Goal: Transaction & Acquisition: Subscribe to service/newsletter

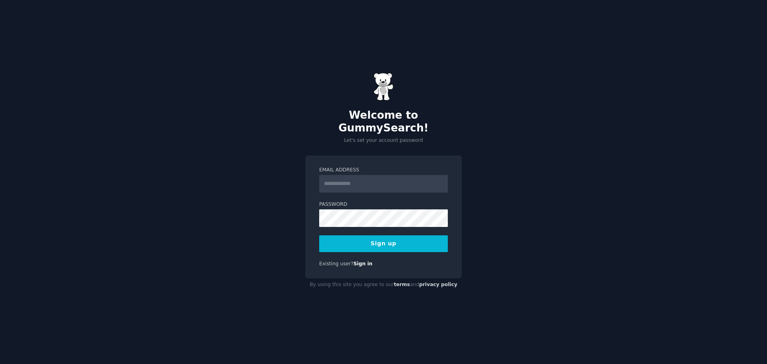
click at [387, 184] on input "Email Address" at bounding box center [383, 184] width 129 height 18
type input "*"
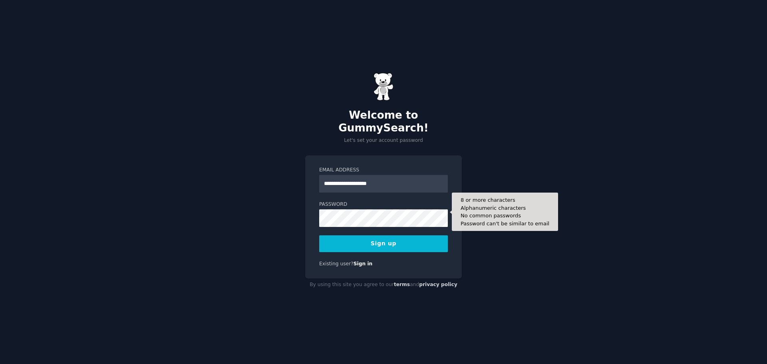
type input "**********"
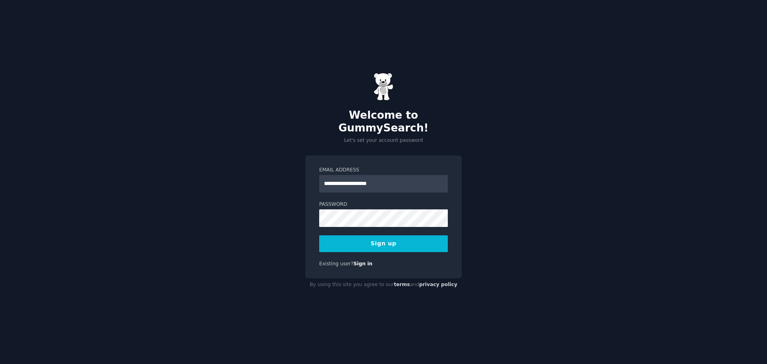
click at [413, 235] on button "Sign up" at bounding box center [383, 243] width 129 height 17
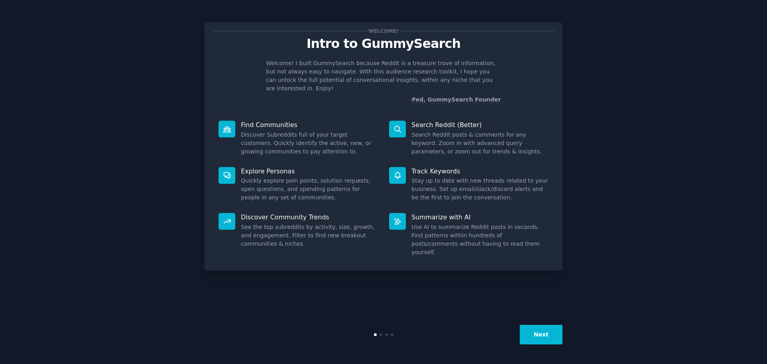
click at [555, 334] on button "Next" at bounding box center [540, 335] width 43 height 20
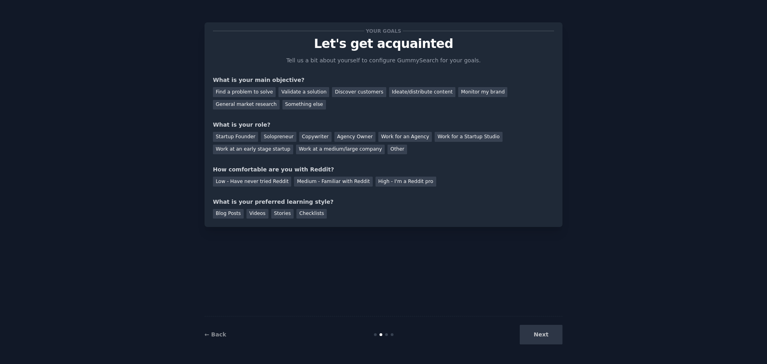
click at [555, 334] on div "Next" at bounding box center [502, 335] width 119 height 20
click at [251, 94] on div "Find a problem to solve" at bounding box center [244, 92] width 63 height 10
click at [297, 97] on div "Find a problem to solve Validate a solution Discover customers Ideate/distribut…" at bounding box center [383, 96] width 341 height 25
click at [299, 95] on div "Validate a solution" at bounding box center [303, 92] width 51 height 10
click at [249, 86] on div "Find a problem to solve Validate a solution Discover customers Ideate/distribut…" at bounding box center [383, 96] width 341 height 25
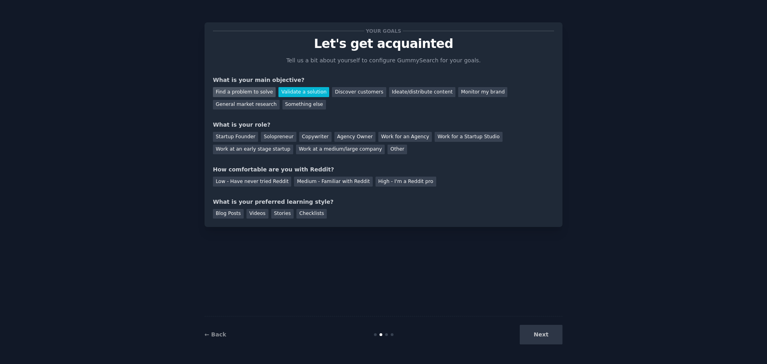
click at [250, 91] on div "Find a problem to solve" at bounding box center [244, 92] width 63 height 10
click at [240, 138] on div "Startup Founder" at bounding box center [235, 137] width 45 height 10
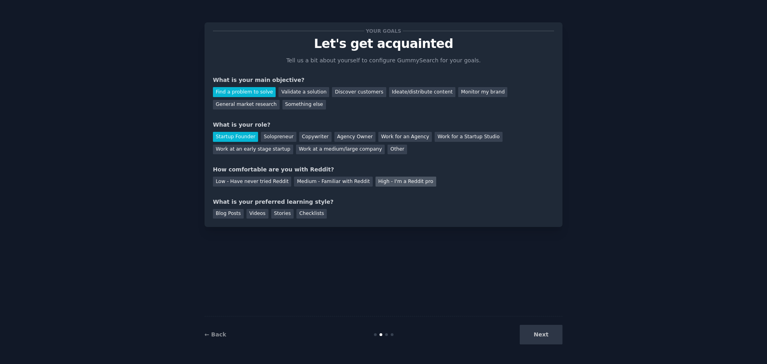
click at [377, 182] on div "High - I'm a Reddit pro" at bounding box center [405, 181] width 61 height 10
click at [228, 216] on div "Blog Posts" at bounding box center [228, 214] width 31 height 10
click at [307, 210] on div "Checklists" at bounding box center [311, 214] width 30 height 10
click at [237, 212] on div "Blog Posts" at bounding box center [228, 214] width 31 height 10
click at [511, 201] on div "What is your preferred learning style?" at bounding box center [383, 202] width 341 height 8
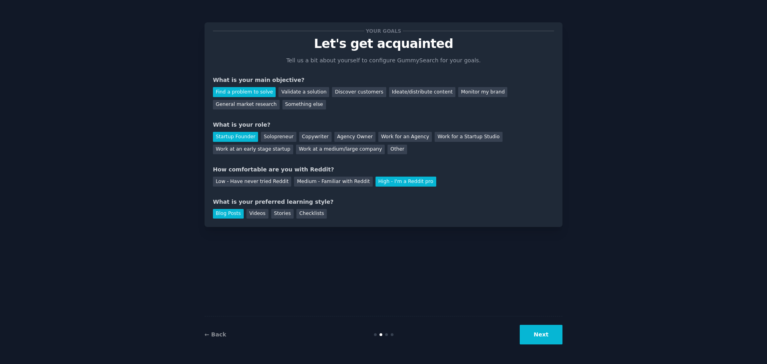
click at [534, 331] on button "Next" at bounding box center [540, 335] width 43 height 20
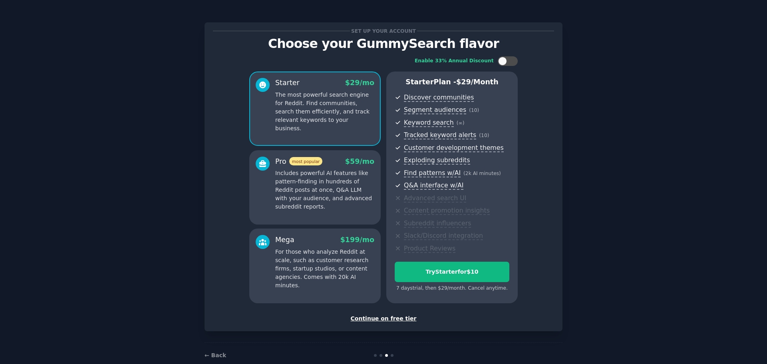
click at [406, 316] on div "Continue on free tier" at bounding box center [383, 318] width 341 height 8
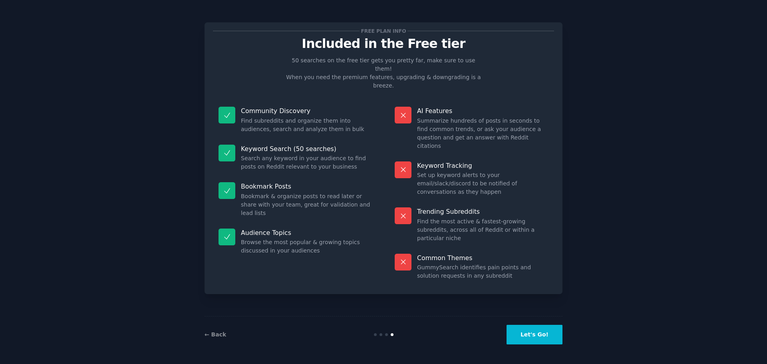
click at [523, 332] on button "Let's Go!" at bounding box center [534, 335] width 56 height 20
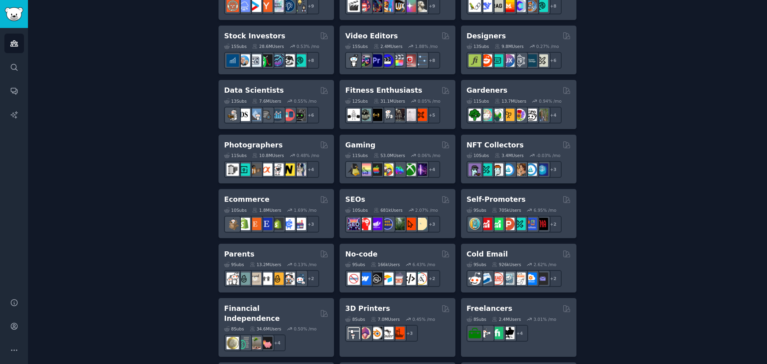
scroll to position [25, 0]
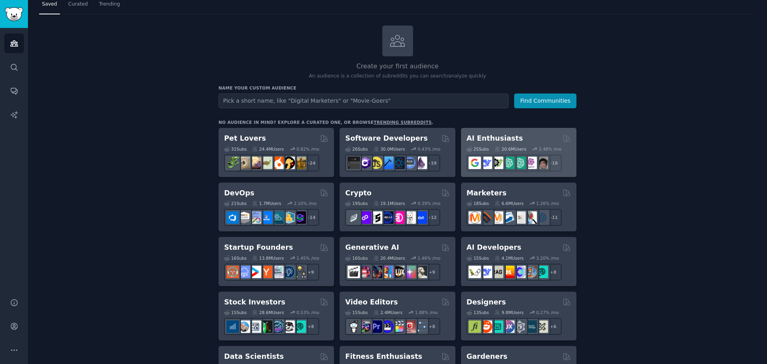
click at [480, 132] on div "AI Enthusiasts 25 Sub s 20.6M Users 2.48 % /mo r/ArtificalIntelligence + 18" at bounding box center [518, 152] width 115 height 49
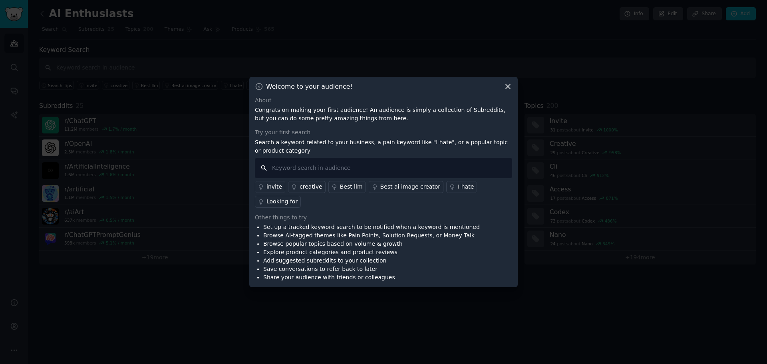
click at [486, 178] on input "text" at bounding box center [383, 168] width 257 height 20
click at [511, 91] on icon at bounding box center [508, 86] width 8 height 8
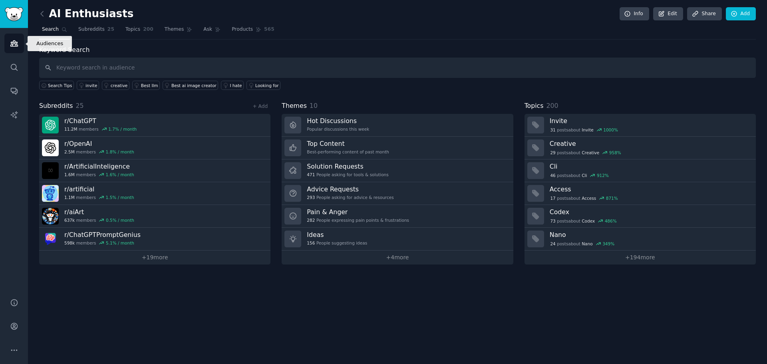
click at [23, 46] on link "Audiences" at bounding box center [14, 44] width 20 height 20
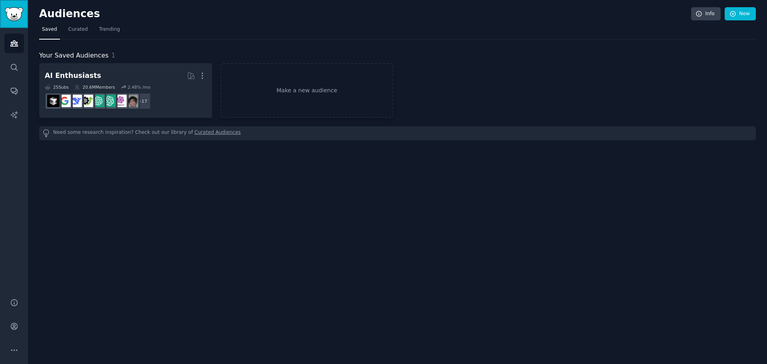
click at [21, 17] on img "Sidebar" at bounding box center [14, 14] width 18 height 14
click at [20, 63] on link "Search" at bounding box center [14, 67] width 20 height 20
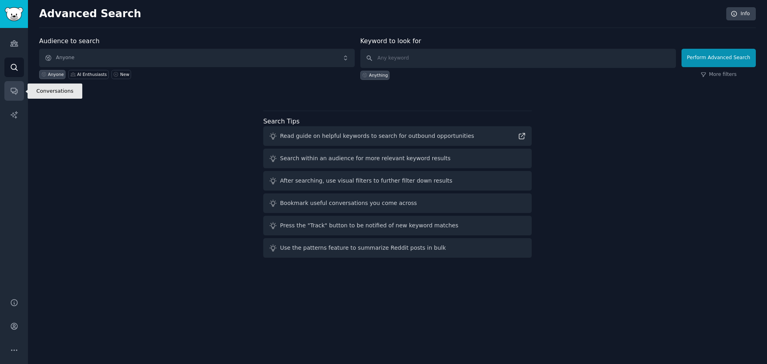
click at [15, 96] on link "Conversations" at bounding box center [14, 91] width 20 height 20
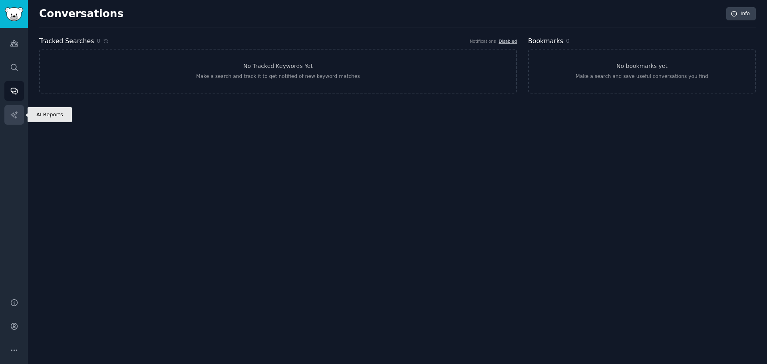
click at [16, 113] on icon "Sidebar" at bounding box center [14, 115] width 8 height 8
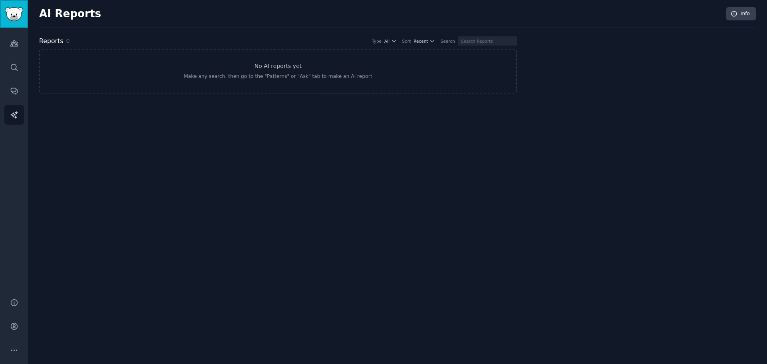
click at [18, 18] on img "Sidebar" at bounding box center [14, 14] width 18 height 14
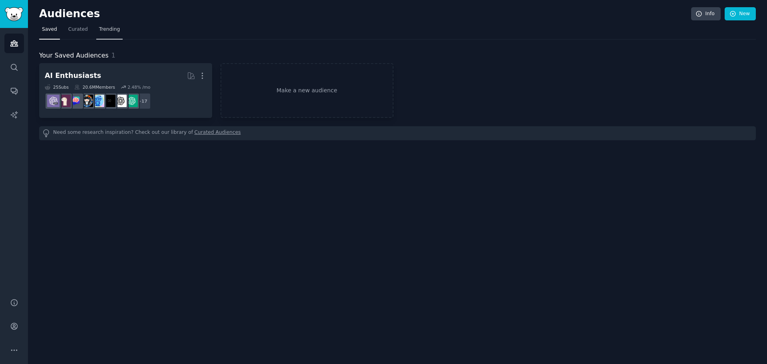
click at [111, 27] on span "Trending" at bounding box center [109, 29] width 21 height 7
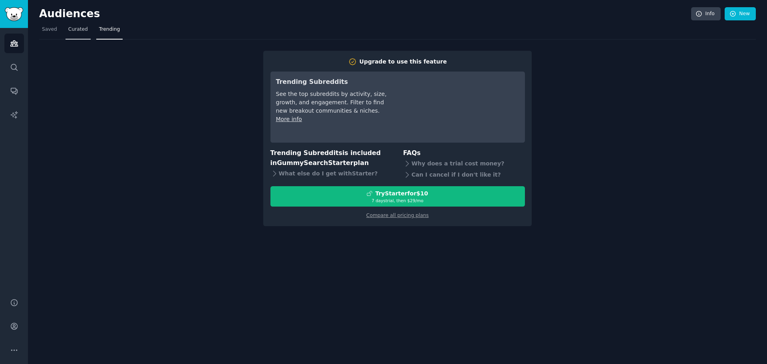
click at [69, 32] on span "Curated" at bounding box center [78, 29] width 20 height 7
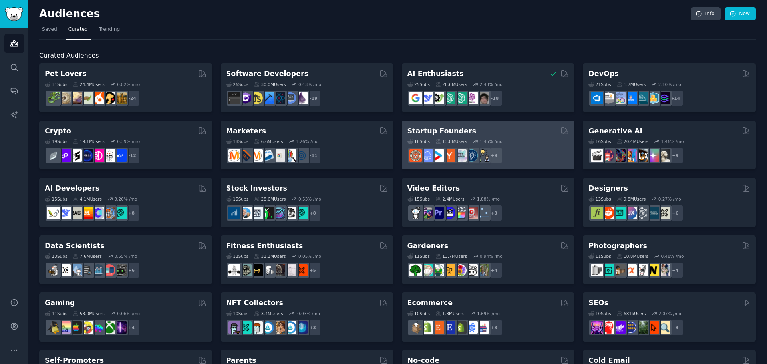
click at [527, 141] on div "16 Sub s 13.8M Users 1.45 % /mo" at bounding box center [488, 142] width 162 height 6
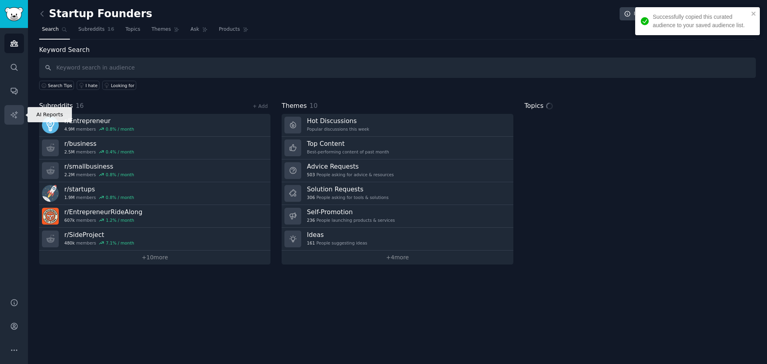
click at [8, 113] on link "AI Reports" at bounding box center [14, 115] width 20 height 20
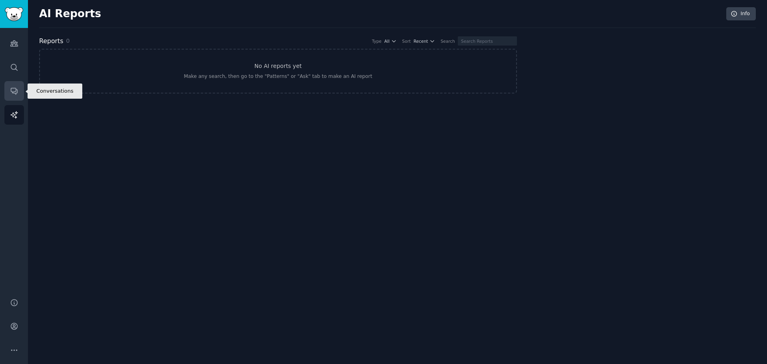
click at [14, 91] on icon "Sidebar" at bounding box center [14, 91] width 8 height 8
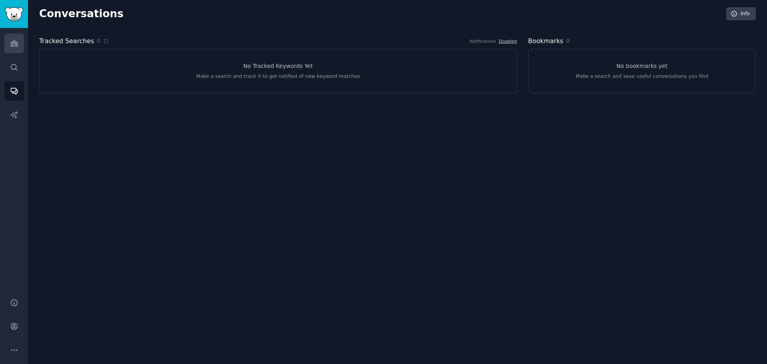
click at [14, 41] on icon "Sidebar" at bounding box center [13, 44] width 7 height 6
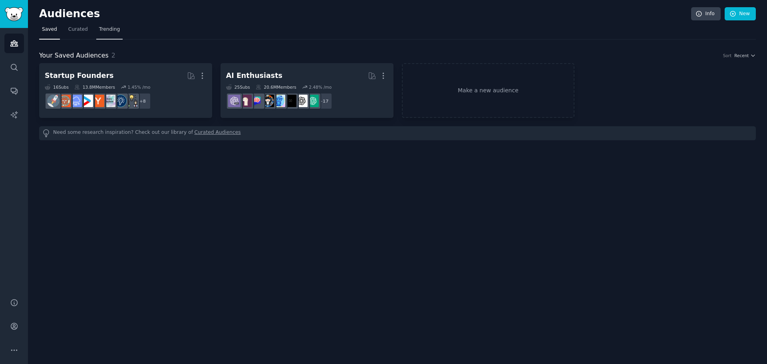
click at [113, 31] on span "Trending" at bounding box center [109, 29] width 21 height 7
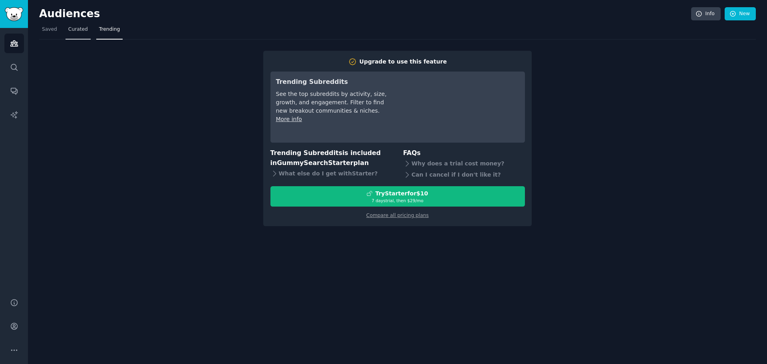
click at [73, 26] on span "Curated" at bounding box center [78, 29] width 20 height 7
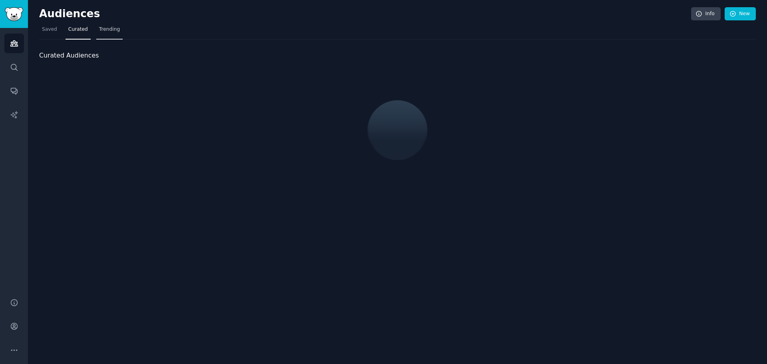
click at [101, 29] on span "Trending" at bounding box center [109, 29] width 21 height 7
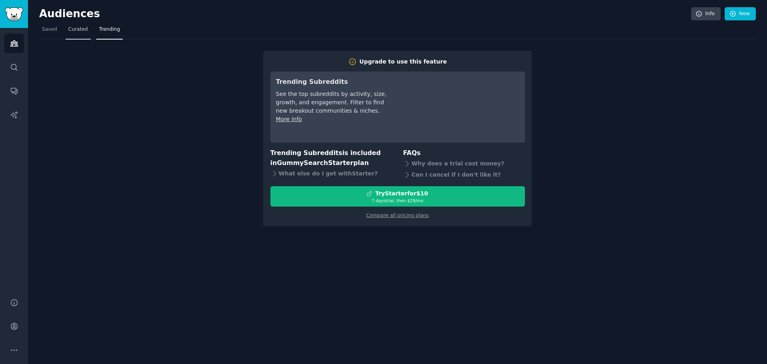
click at [81, 29] on span "Curated" at bounding box center [78, 29] width 20 height 7
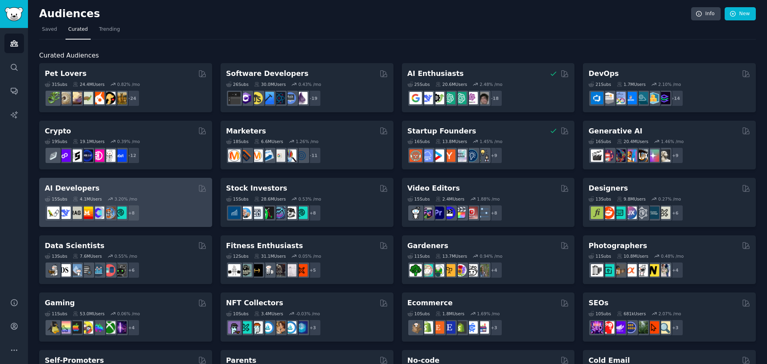
click at [109, 182] on div "AI Developers 15 Sub s 4.1M Users 3.20 % /mo + 8" at bounding box center [125, 202] width 173 height 49
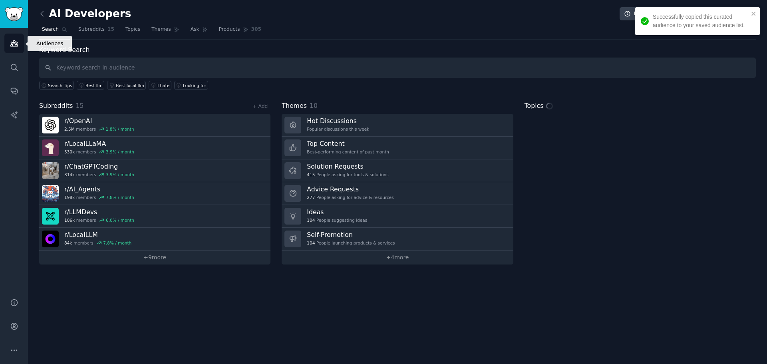
click at [17, 47] on icon "Sidebar" at bounding box center [14, 43] width 8 height 8
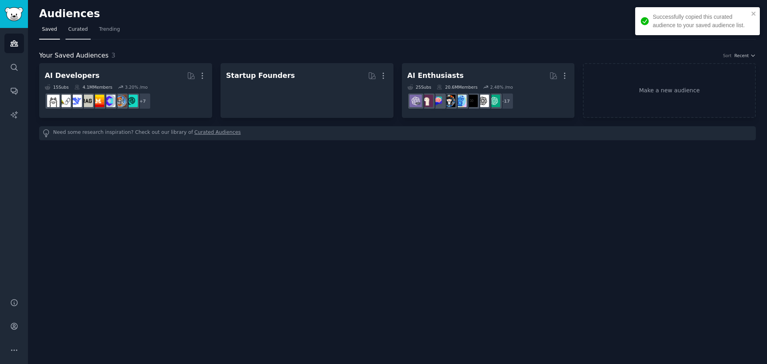
click at [68, 30] on span "Curated" at bounding box center [78, 29] width 20 height 7
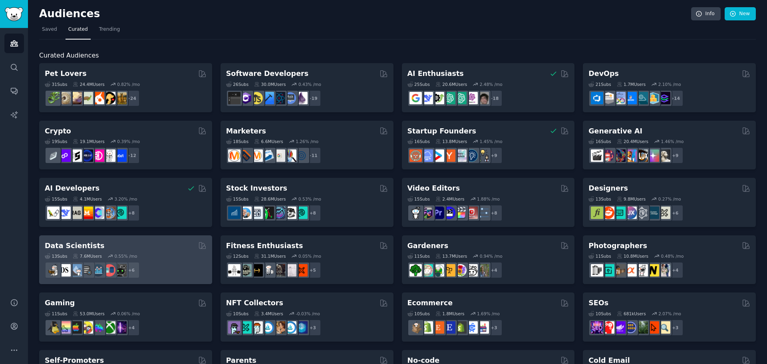
click at [179, 246] on div "Data Scientists" at bounding box center [126, 246] width 162 height 10
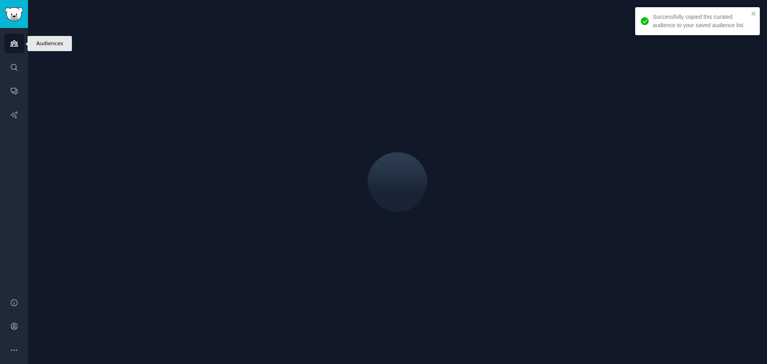
click at [18, 44] on link "Audiences" at bounding box center [14, 44] width 20 height 20
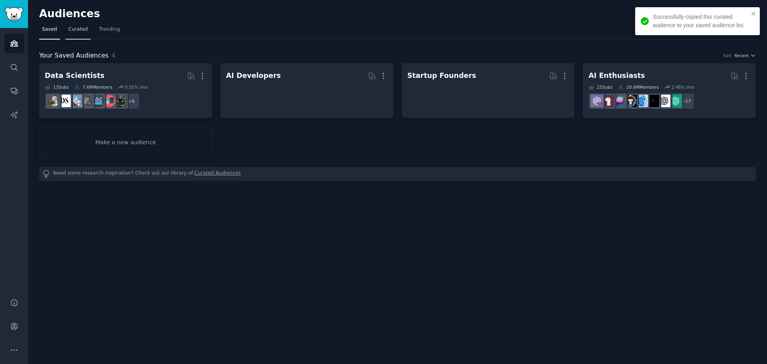
click at [74, 33] on span "Curated" at bounding box center [78, 29] width 20 height 7
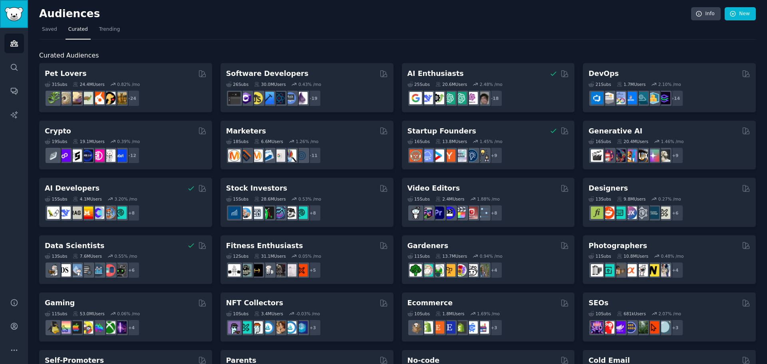
click at [3, 11] on link "Sidebar" at bounding box center [14, 14] width 28 height 28
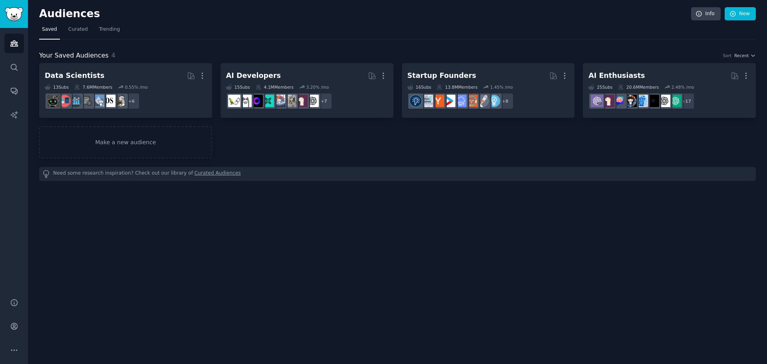
drag, startPoint x: 449, startPoint y: 0, endPoint x: 473, endPoint y: 212, distance: 213.0
click at [473, 212] on div "Audiences Info New Saved Curated Trending Your Saved Audiences 4 Sort Recent Da…" at bounding box center [397, 182] width 739 height 364
